Goal: Navigation & Orientation: Find specific page/section

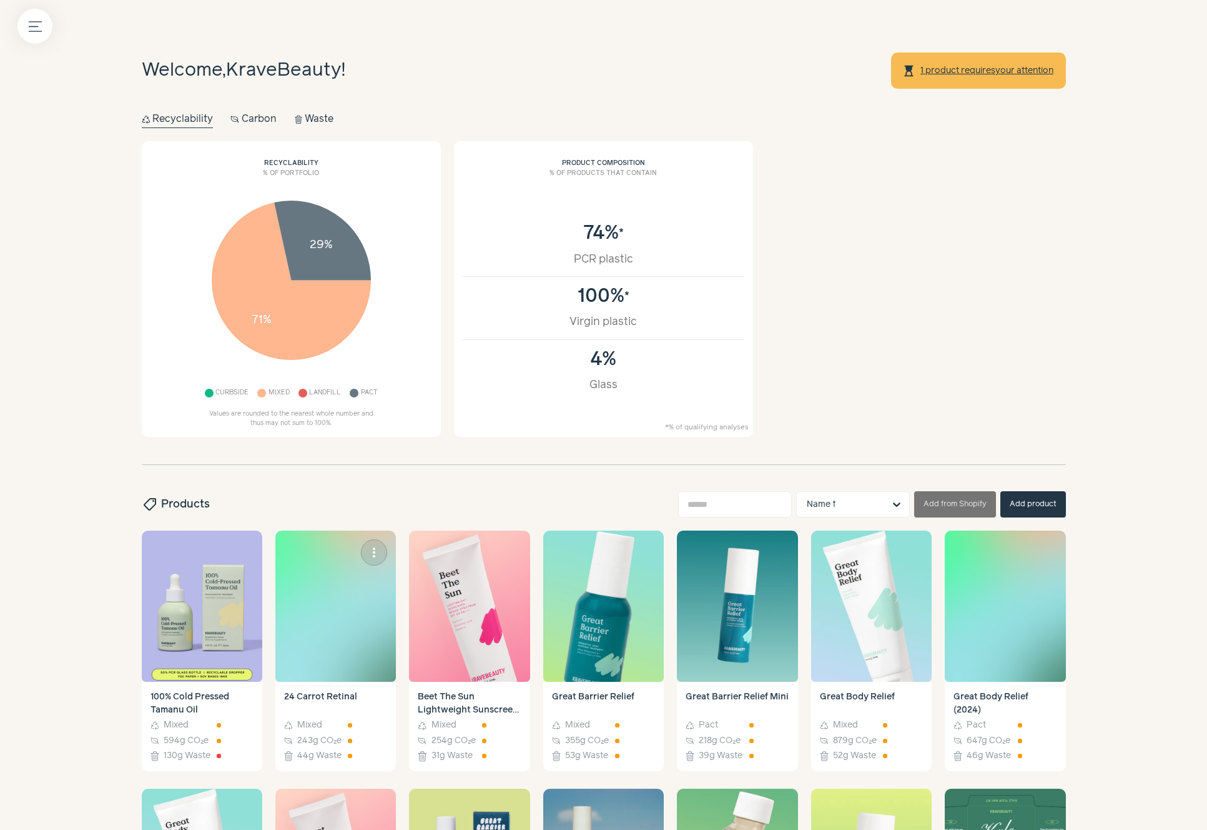
click at [362, 613] on img at bounding box center [335, 605] width 121 height 151
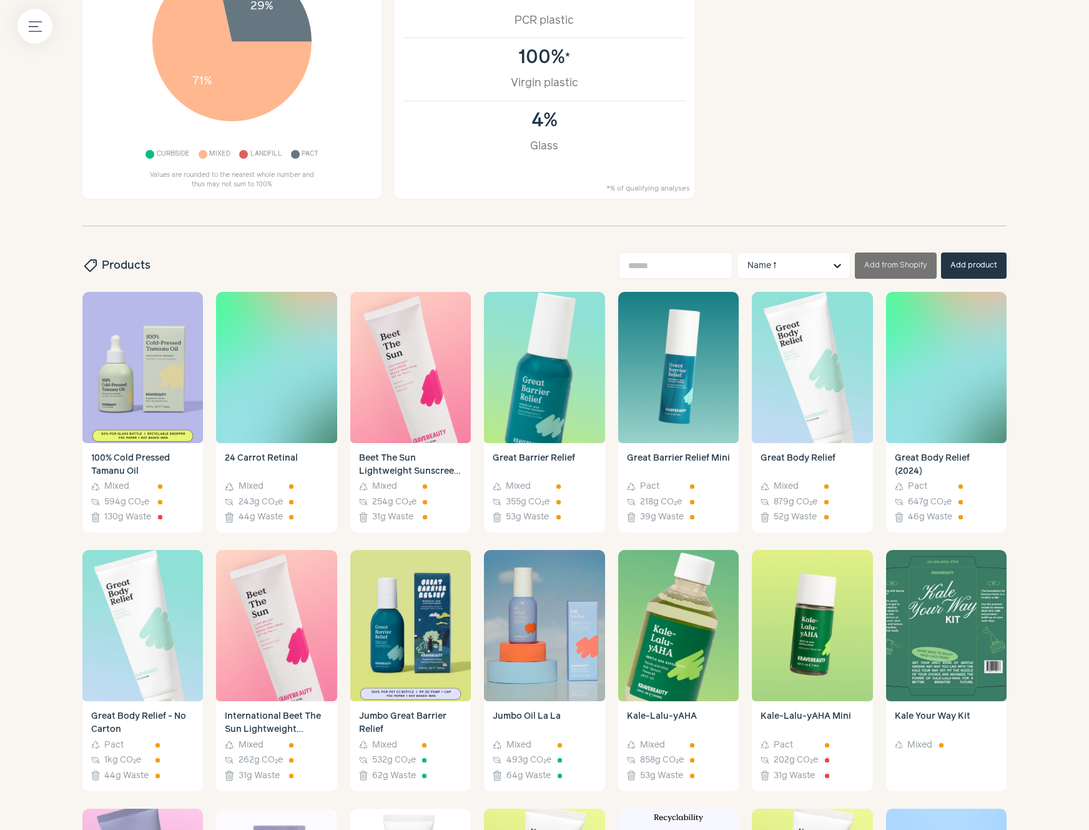
scroll to position [240, 0]
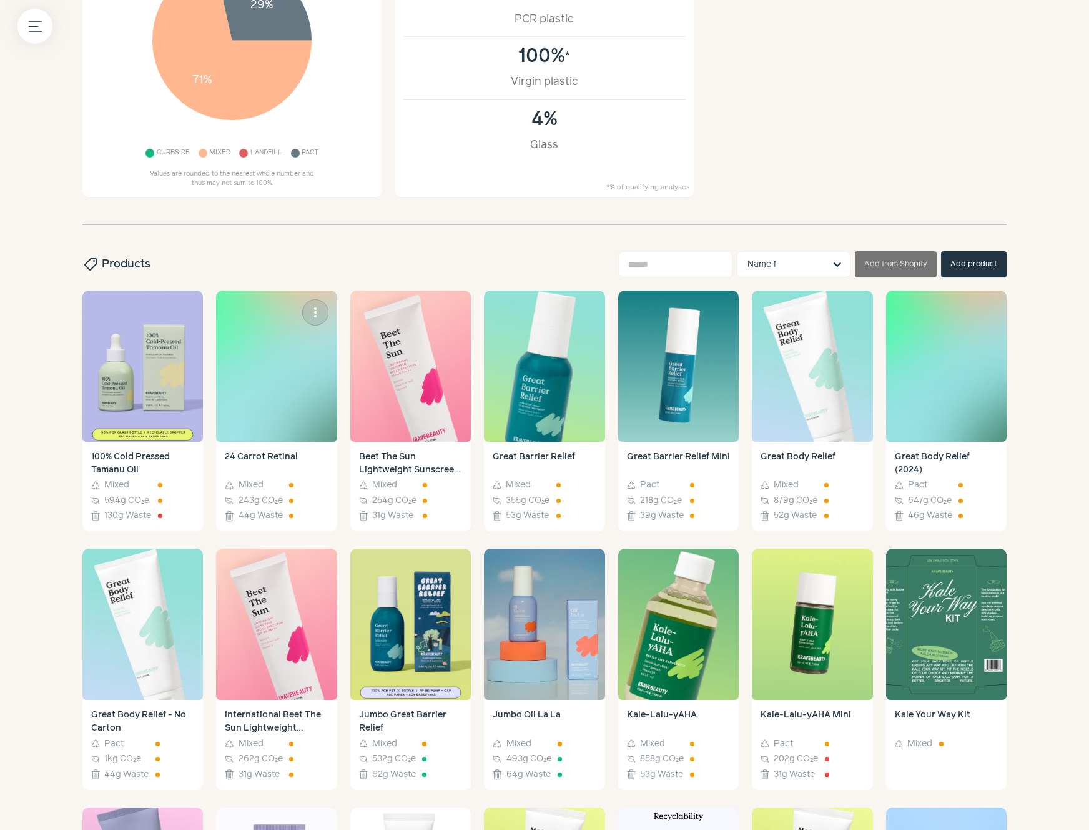
click at [235, 384] on img at bounding box center [276, 365] width 121 height 151
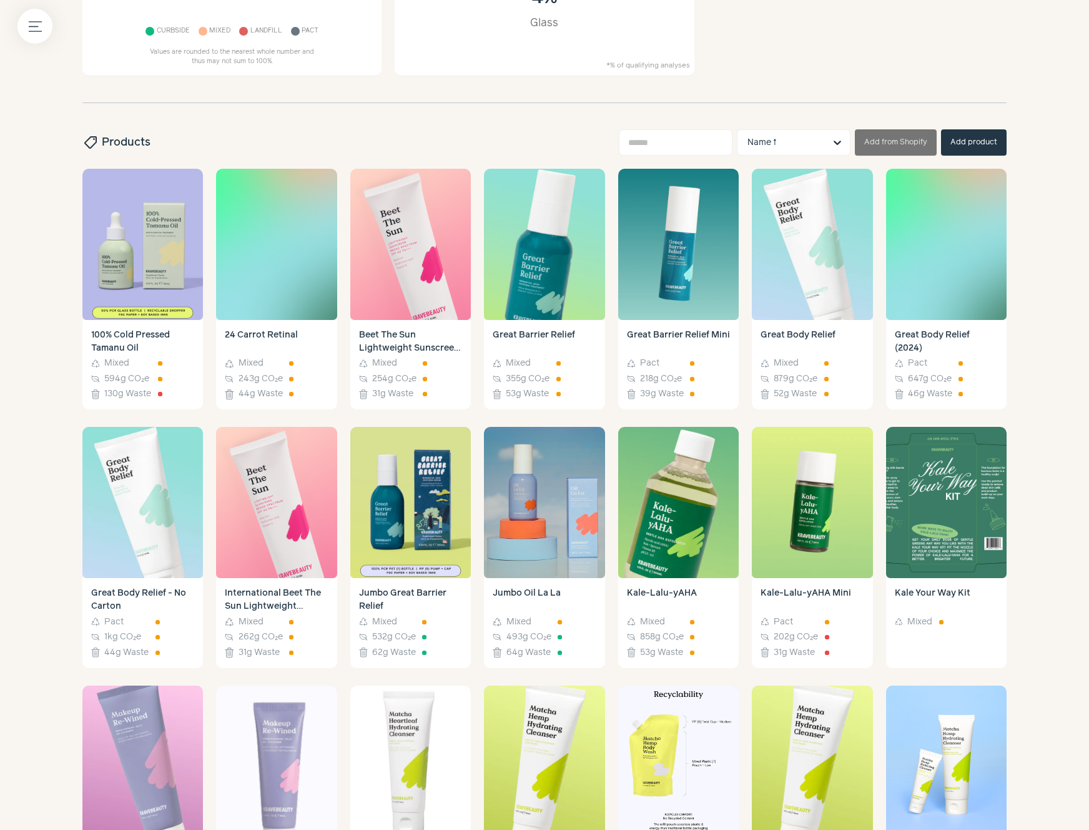
scroll to position [174, 0]
